Goal: Information Seeking & Learning: Learn about a topic

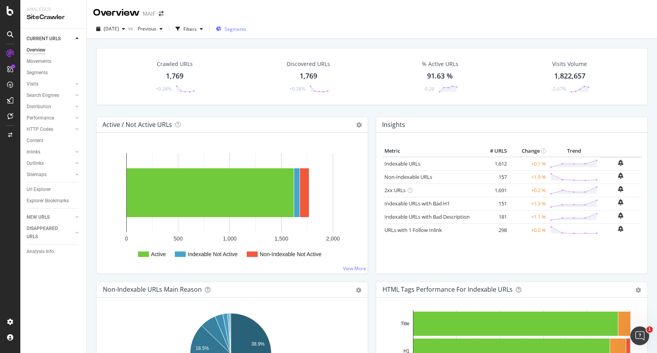
click at [239, 29] on div "Segments" at bounding box center [231, 29] width 31 height 7
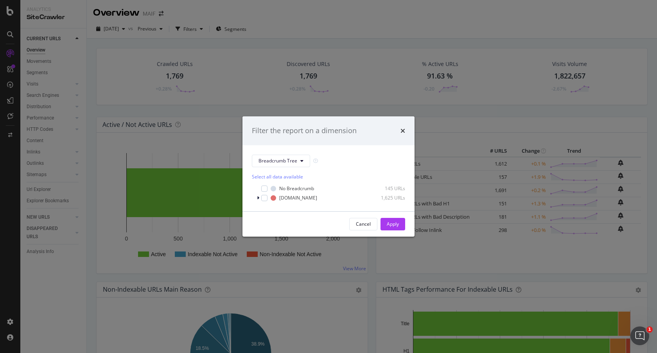
click at [199, 27] on div "Filter the report on a dimension Breadcrumb Tree Select all data available No B…" at bounding box center [328, 176] width 657 height 353
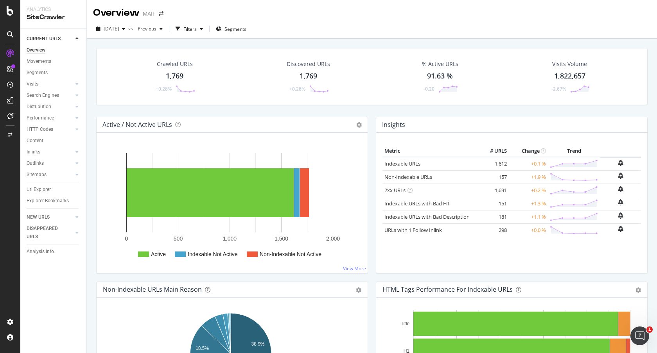
click at [183, 27] on div "button" at bounding box center [177, 28] width 11 height 11
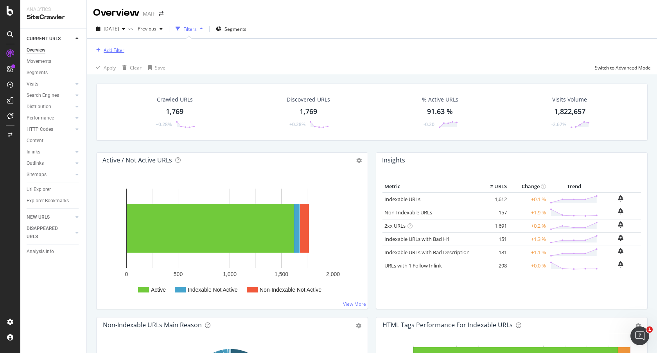
click at [111, 50] on div "Add Filter" at bounding box center [114, 50] width 21 height 7
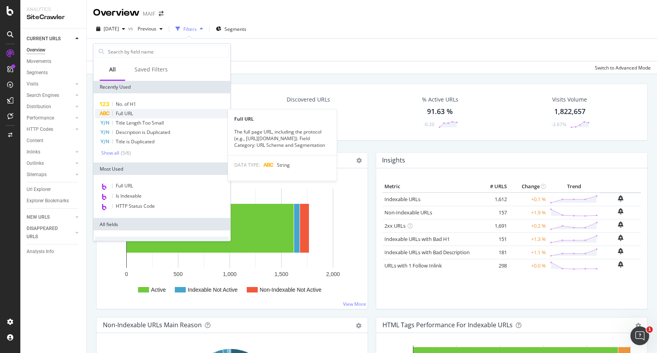
click at [126, 111] on span "Full URL" at bounding box center [124, 113] width 17 height 7
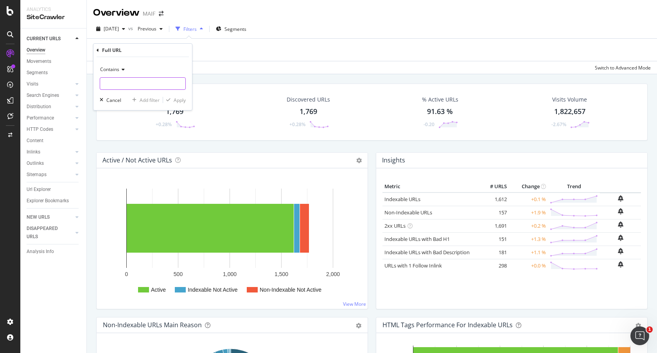
click at [145, 82] on input "text" at bounding box center [142, 83] width 85 height 13
paste input "[URL][DOMAIN_NAME]"
type input "[URL][DOMAIN_NAME]"
click at [178, 100] on div "Apply" at bounding box center [180, 100] width 12 height 7
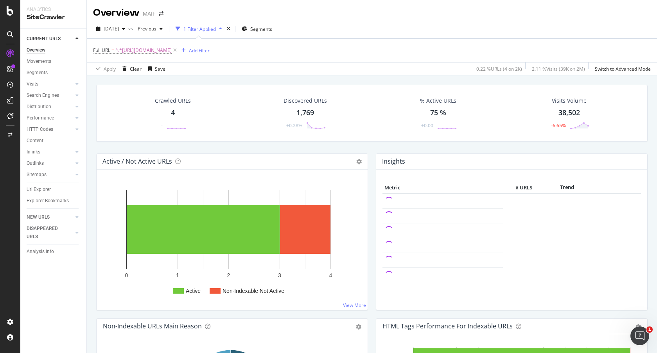
click at [173, 113] on div "4" at bounding box center [173, 113] width 4 height 10
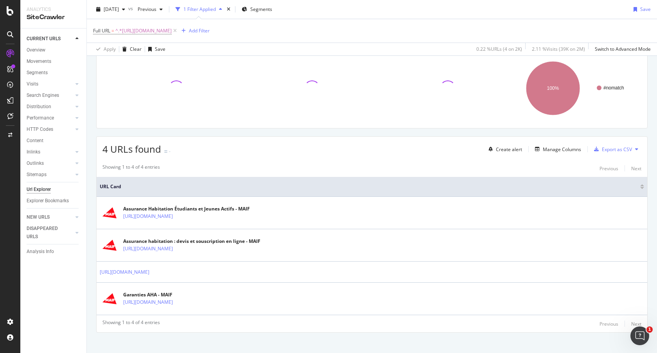
scroll to position [66, 0]
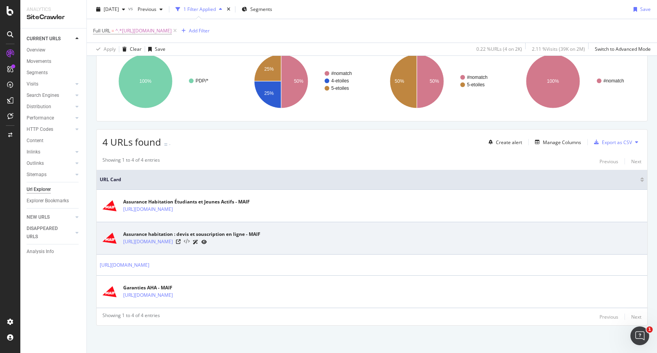
click at [190, 242] on icon at bounding box center [187, 241] width 6 height 5
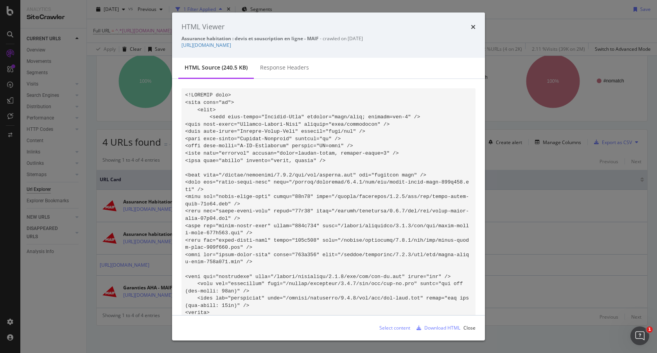
click at [470, 31] on div "HTML Viewer" at bounding box center [328, 27] width 294 height 10
click at [473, 25] on icon "times" at bounding box center [473, 27] width 5 height 6
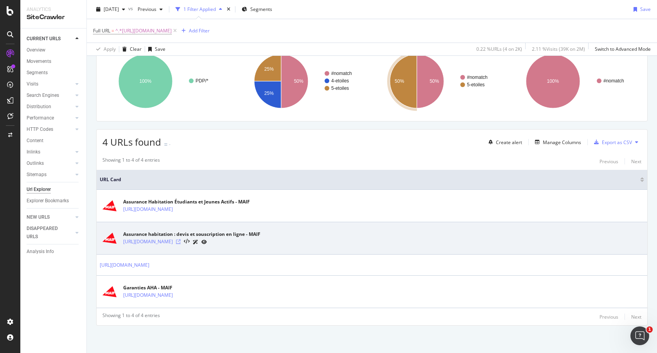
click at [181, 243] on icon at bounding box center [178, 242] width 5 height 5
click at [198, 244] on icon at bounding box center [195, 242] width 5 height 5
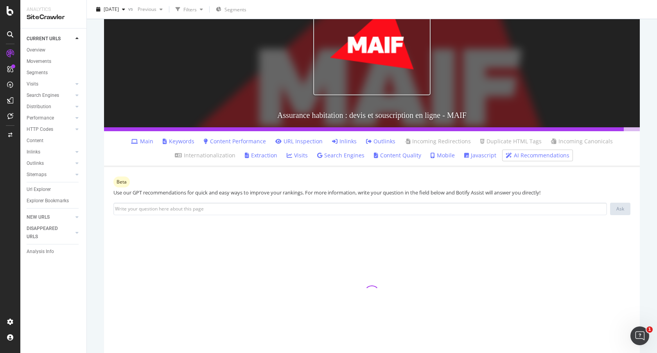
scroll to position [133, 0]
click at [220, 189] on div "Use our GPT recommendations for quick and easy ways to improve your rankings. F…" at bounding box center [371, 192] width 517 height 7
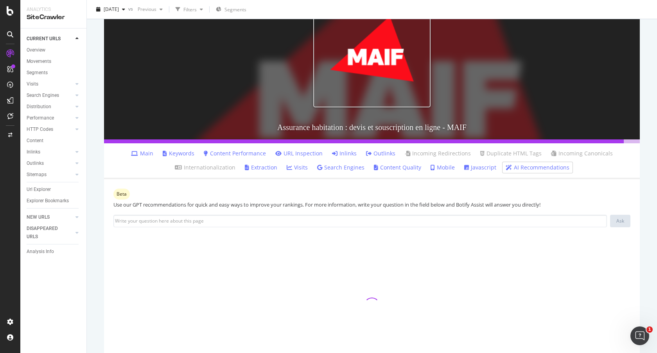
scroll to position [168, 0]
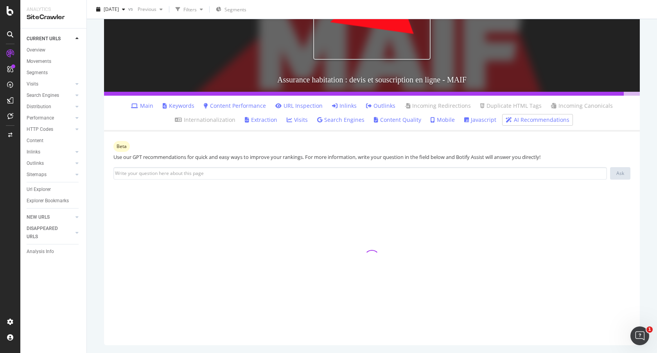
click at [389, 119] on link "Content Quality" at bounding box center [397, 120] width 47 height 8
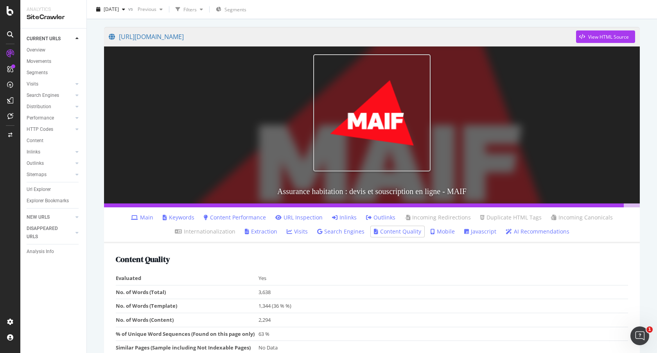
scroll to position [77, 0]
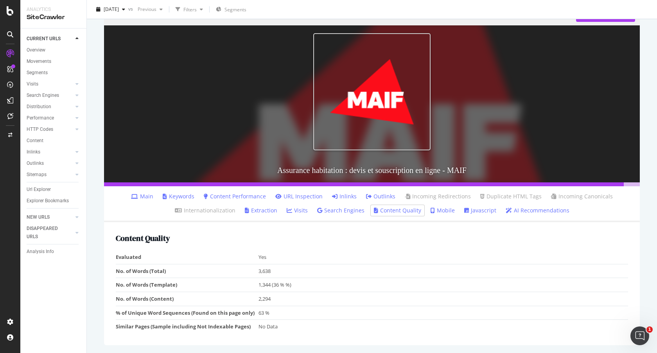
click at [431, 210] on link "Mobile" at bounding box center [443, 211] width 24 height 8
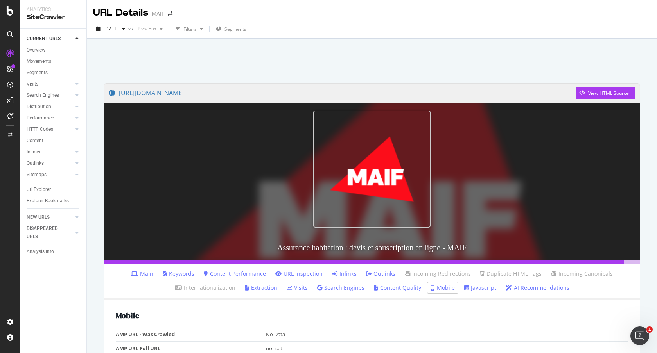
scroll to position [91, 0]
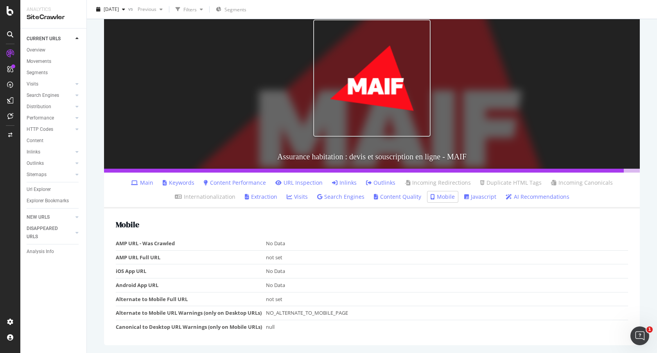
click at [140, 183] on link "Main" at bounding box center [142, 183] width 22 height 8
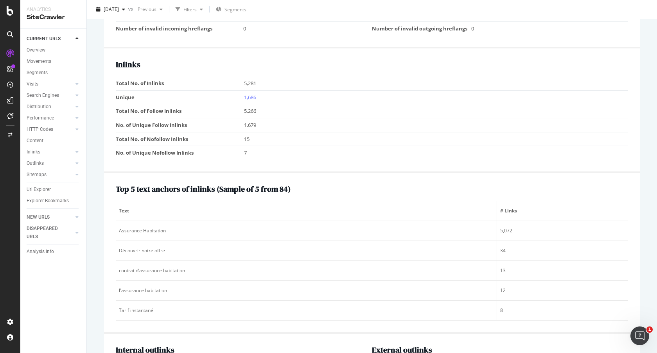
scroll to position [924, 0]
click at [271, 278] on td "contrat d’assurance habitation" at bounding box center [306, 272] width 381 height 20
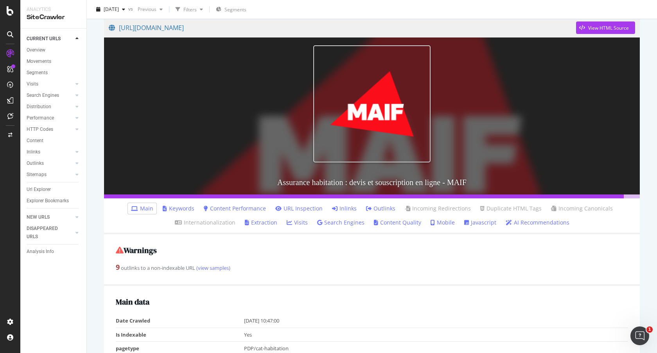
scroll to position [0, 0]
